Goal: Navigation & Orientation: Find specific page/section

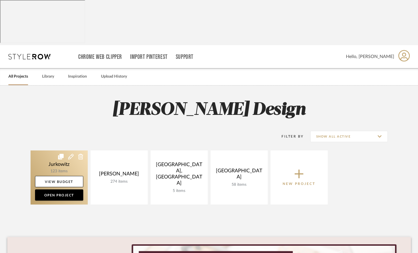
click at [49, 151] on link at bounding box center [59, 178] width 57 height 54
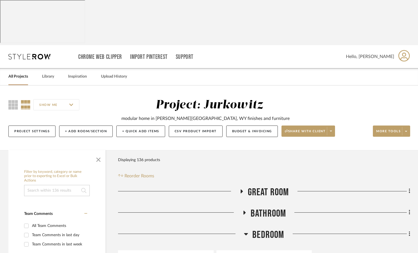
click at [241, 190] on icon at bounding box center [242, 192] width 2 height 4
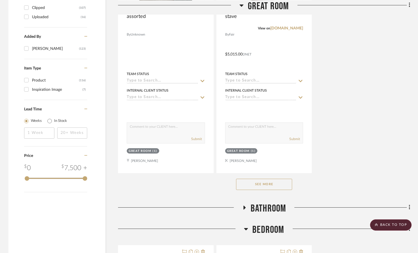
scroll to position [786, 0]
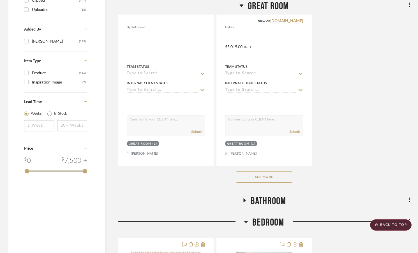
click at [250, 166] on div "See More" at bounding box center [264, 177] width 292 height 22
click at [251, 172] on button "See More" at bounding box center [264, 177] width 56 height 11
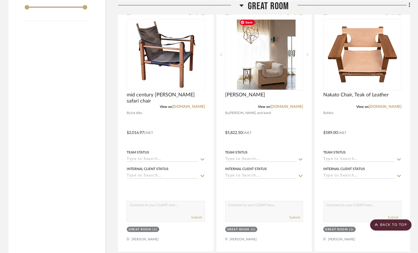
scroll to position [951, 0]
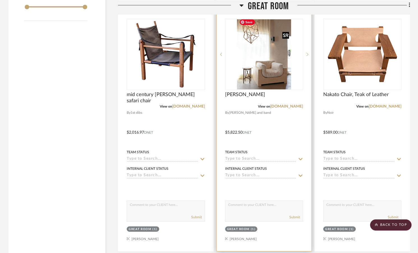
click at [271, 75] on img "0" at bounding box center [264, 54] width 54 height 70
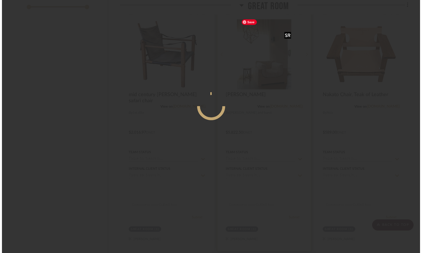
scroll to position [0, 0]
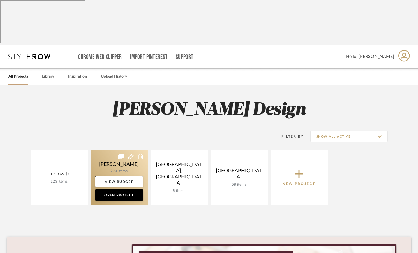
click at [122, 151] on link at bounding box center [119, 178] width 57 height 54
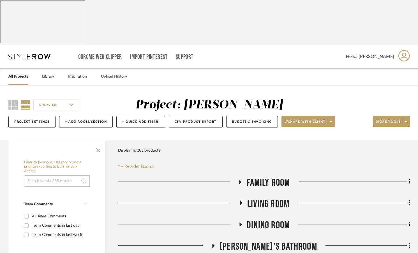
click at [261, 198] on span "Living Room" at bounding box center [268, 204] width 42 height 12
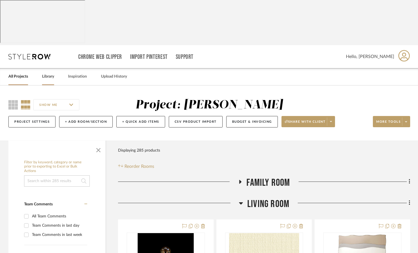
click at [49, 73] on link "Library" at bounding box center [48, 77] width 12 height 8
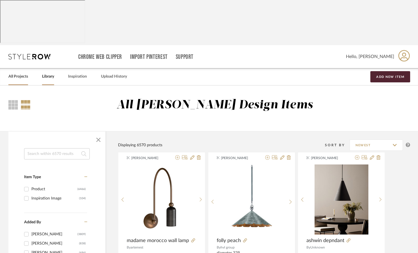
click at [11, 73] on link "All Projects" at bounding box center [18, 77] width 20 height 8
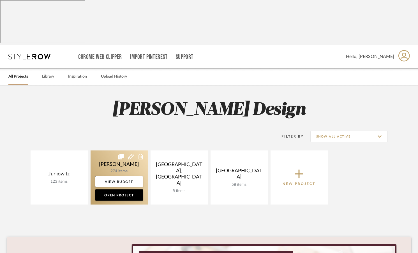
click at [128, 151] on link at bounding box center [119, 178] width 57 height 54
